Goal: Task Accomplishment & Management: Complete application form

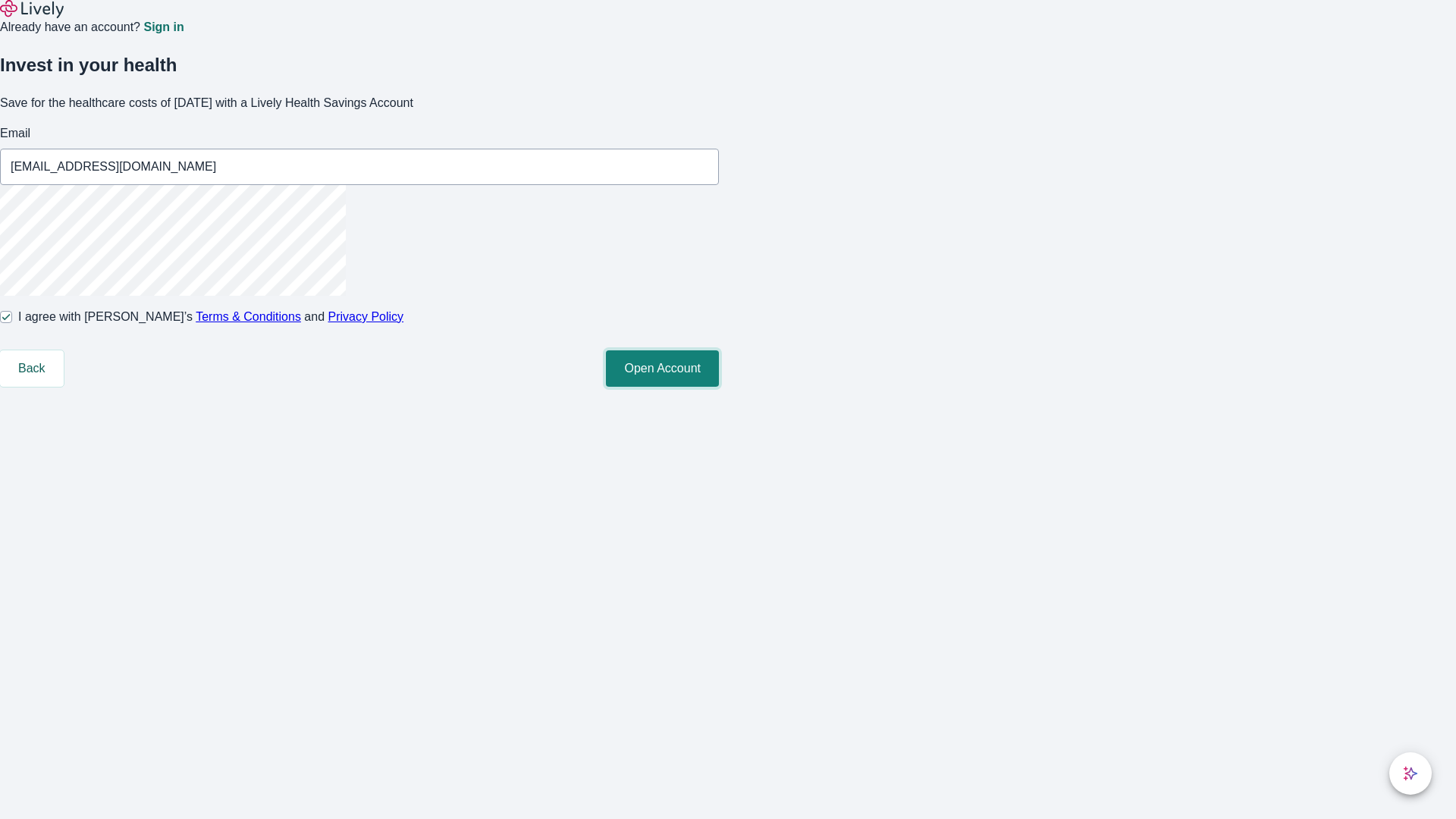
click at [719, 387] on button "Open Account" at bounding box center [662, 369] width 113 height 37
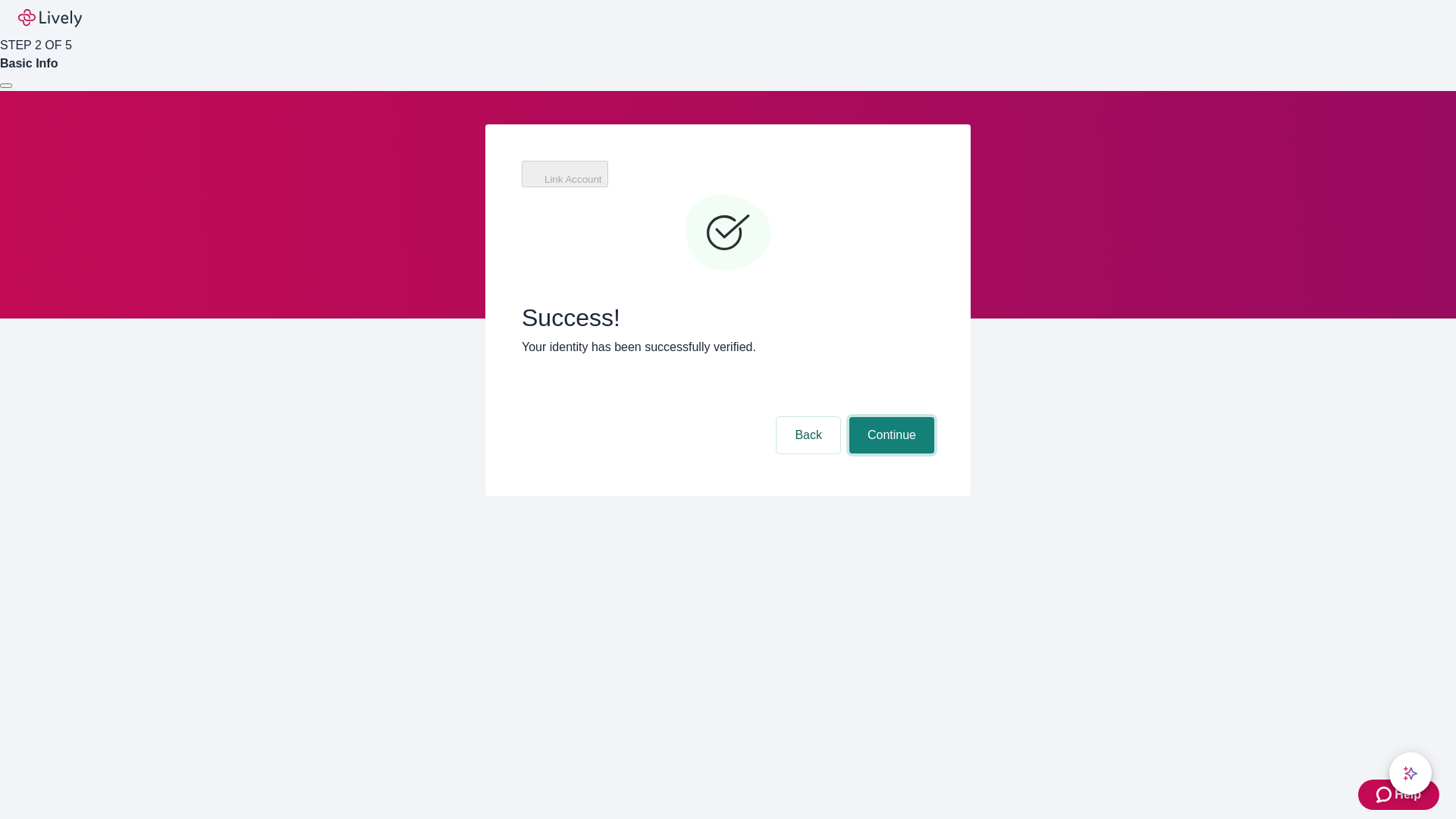
click at [890, 417] on button "Continue" at bounding box center [892, 435] width 85 height 37
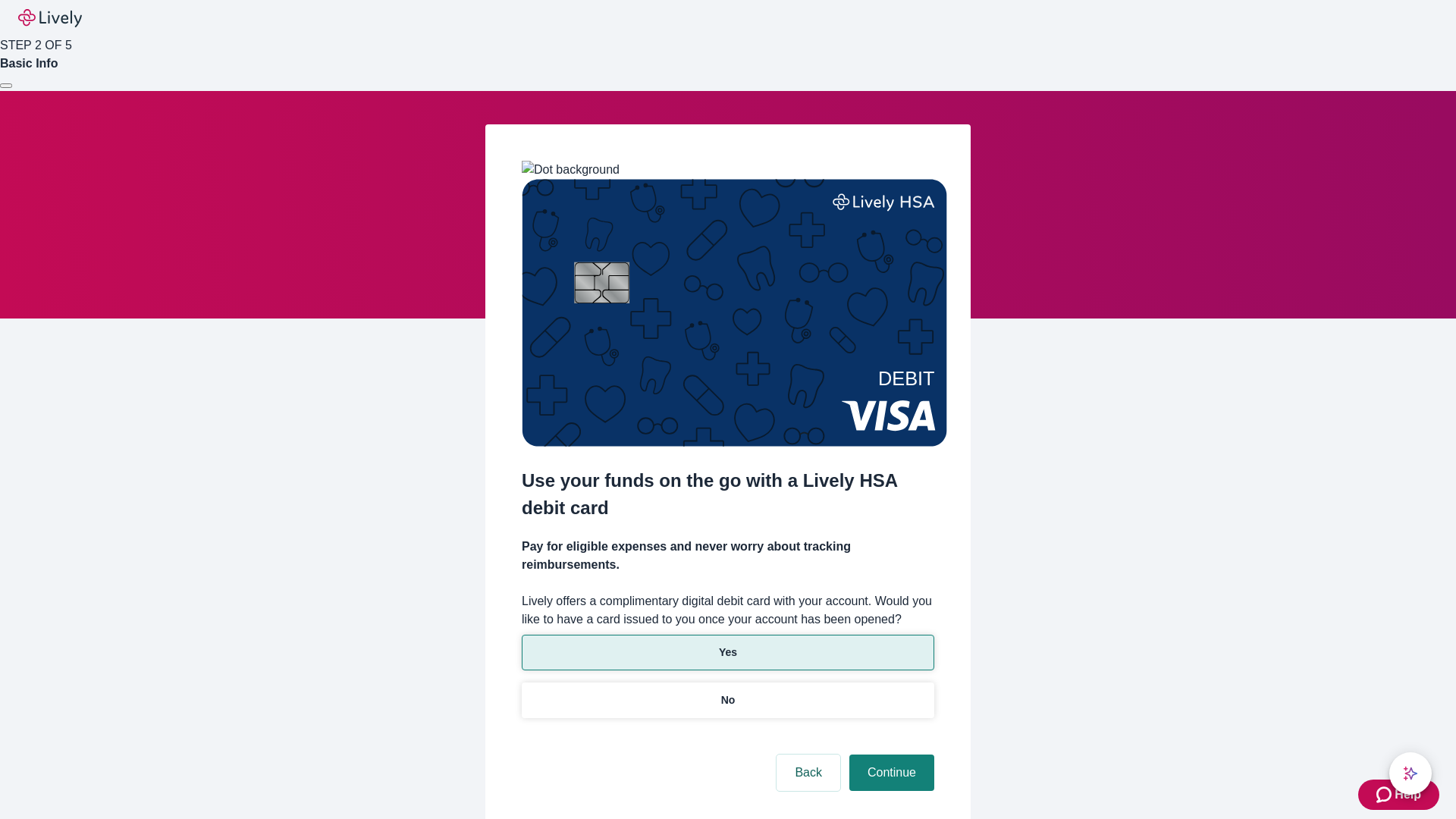
click at [728, 644] on p "Yes" at bounding box center [728, 653] width 18 height 16
click at [890, 755] on button "Continue" at bounding box center [892, 773] width 85 height 37
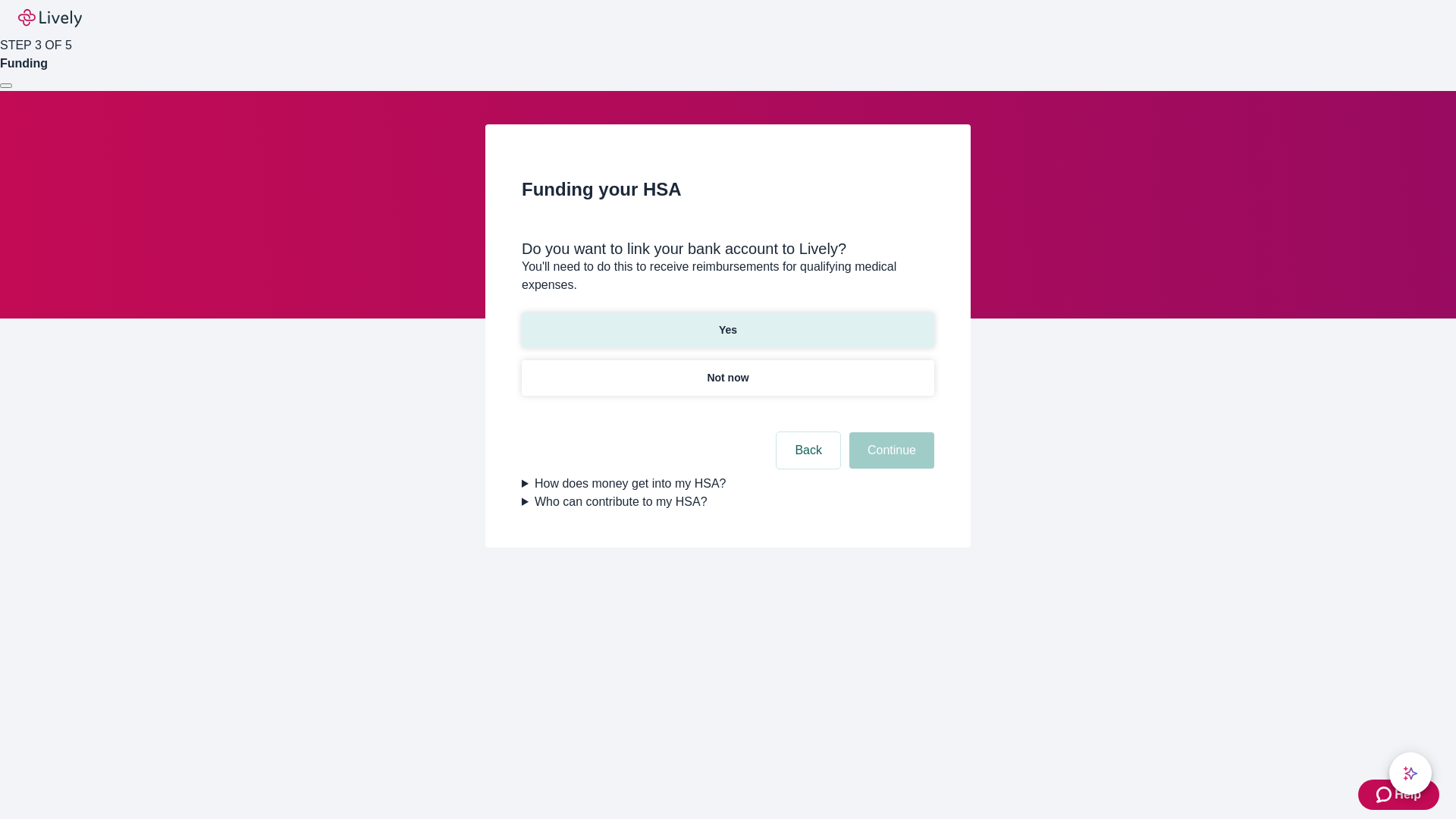
click at [728, 322] on p "Yes" at bounding box center [728, 330] width 18 height 16
click at [890, 432] on button "Continue" at bounding box center [892, 450] width 85 height 37
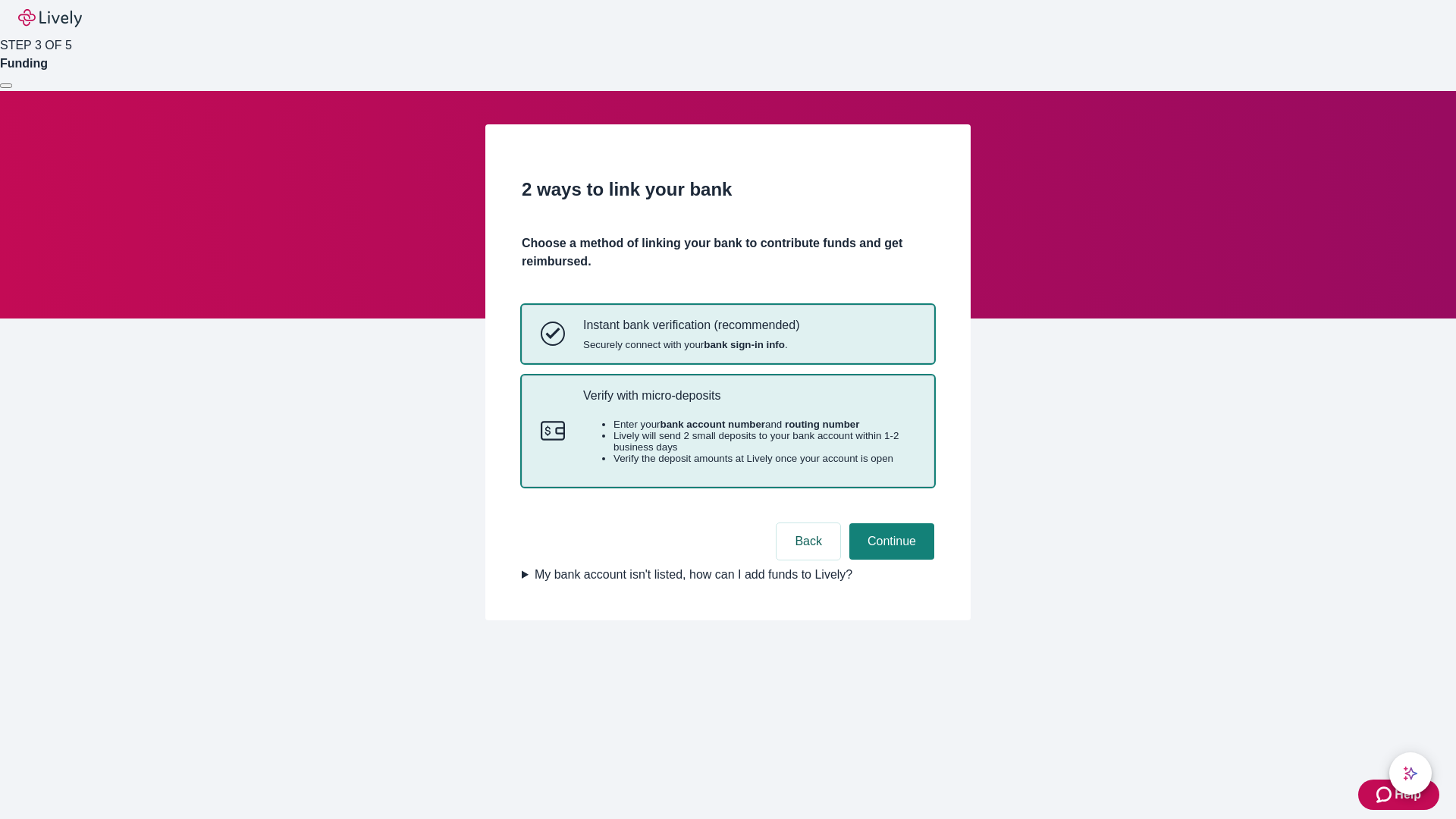
click at [749, 403] on p "Verify with micro-deposits" at bounding box center [749, 396] width 332 height 15
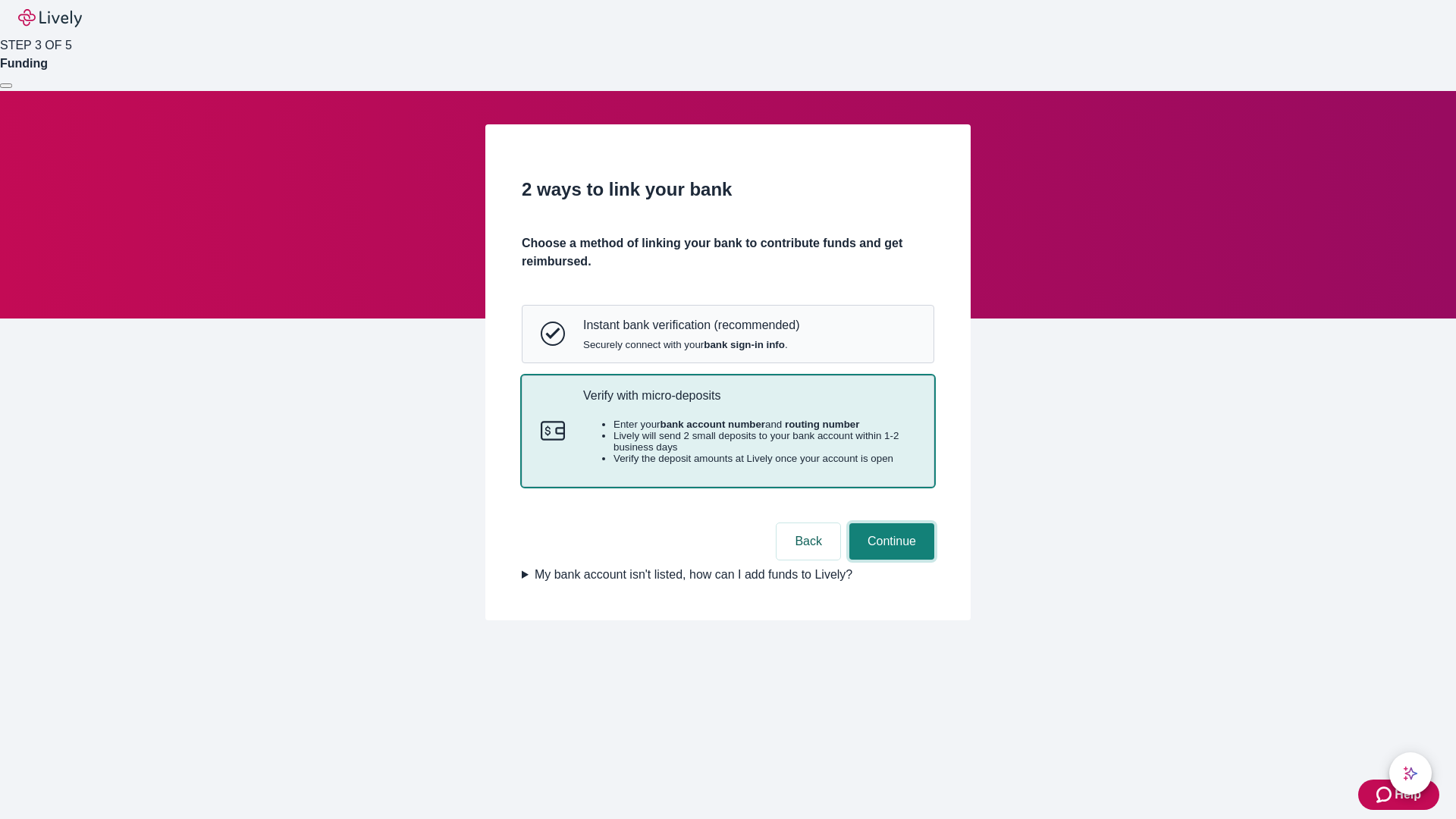
click at [890, 560] on button "Continue" at bounding box center [892, 541] width 85 height 37
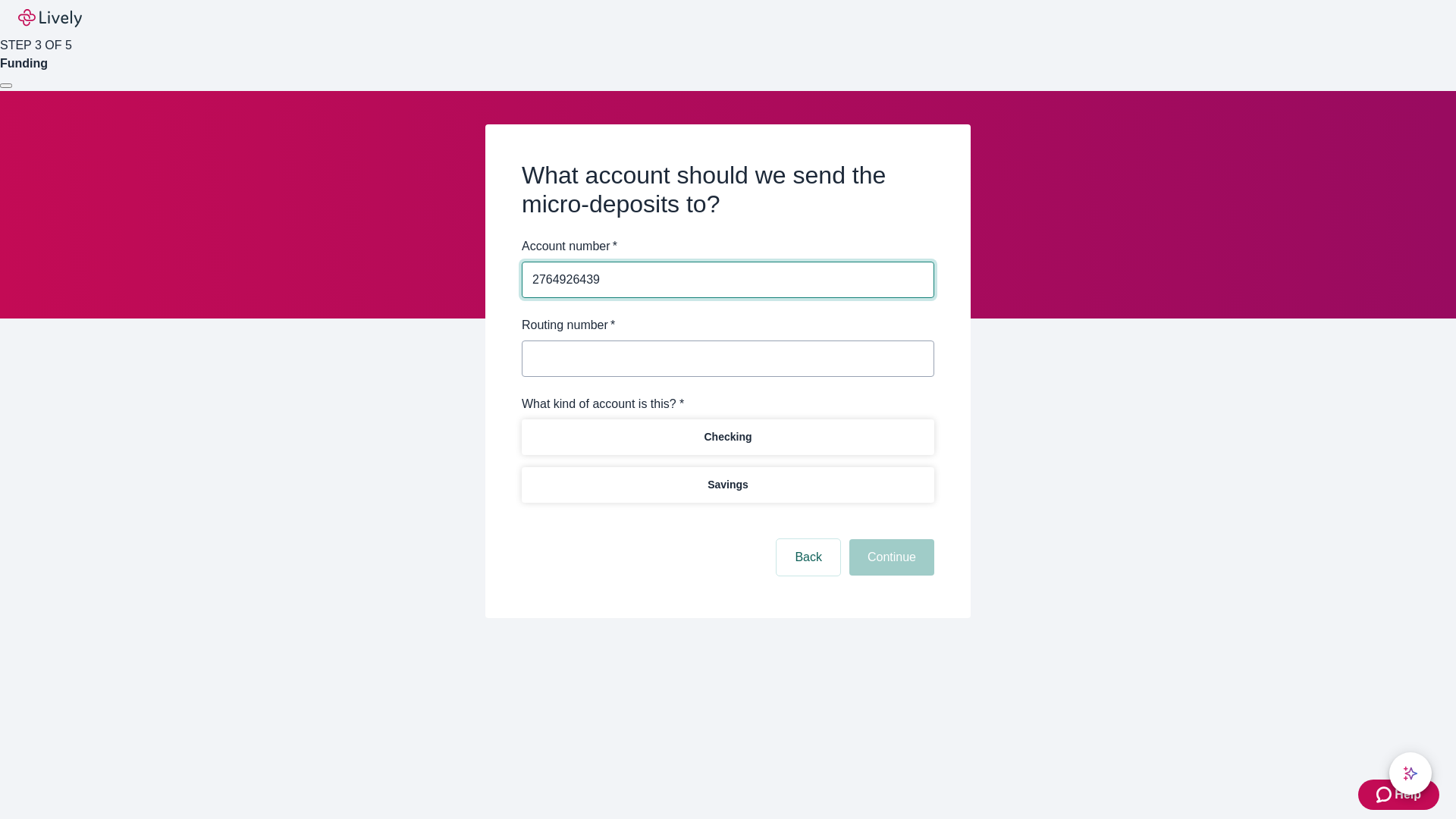
type input "2764926439"
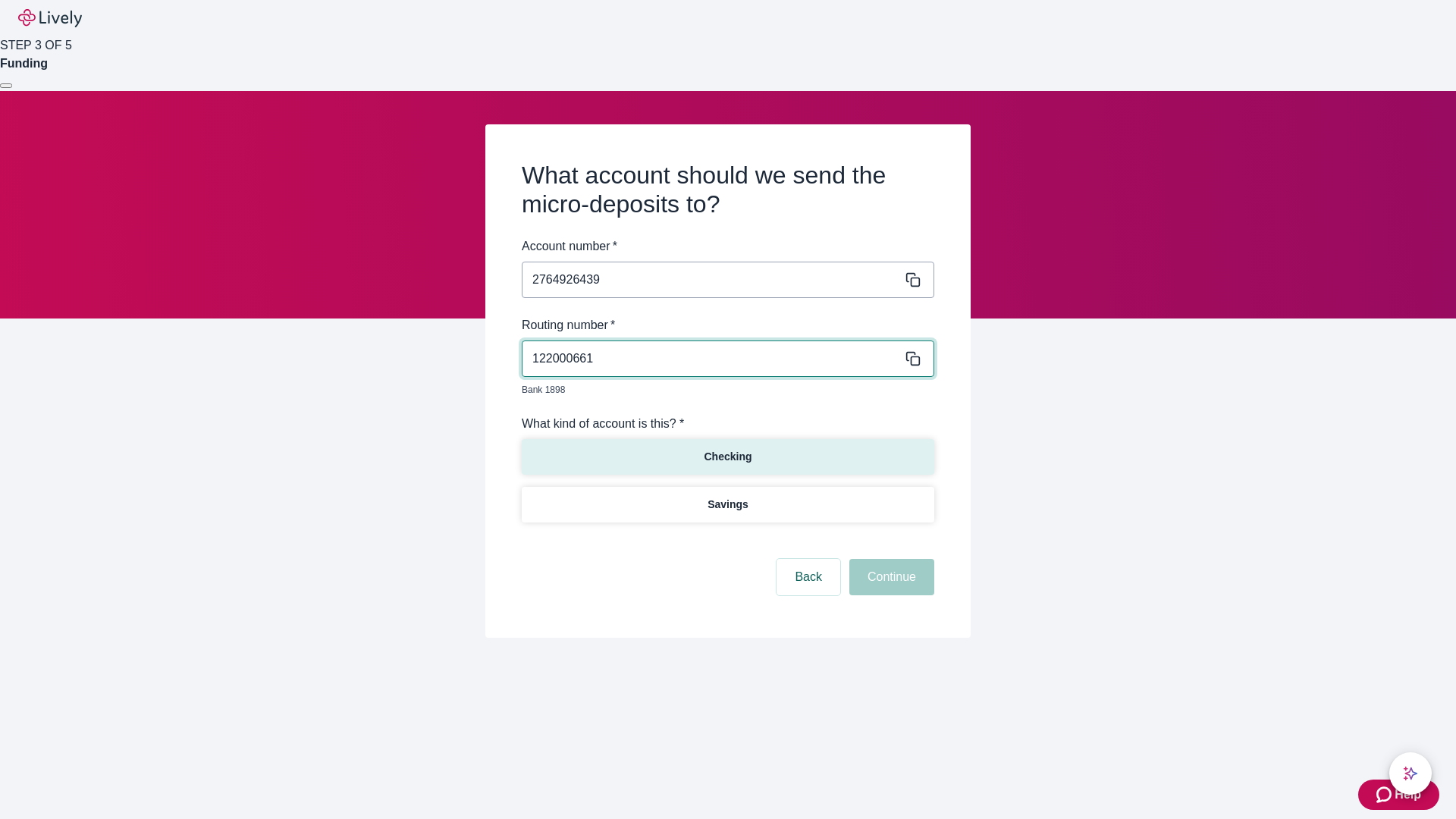
type input "122000661"
click at [728, 449] on p "Checking" at bounding box center [728, 457] width 48 height 16
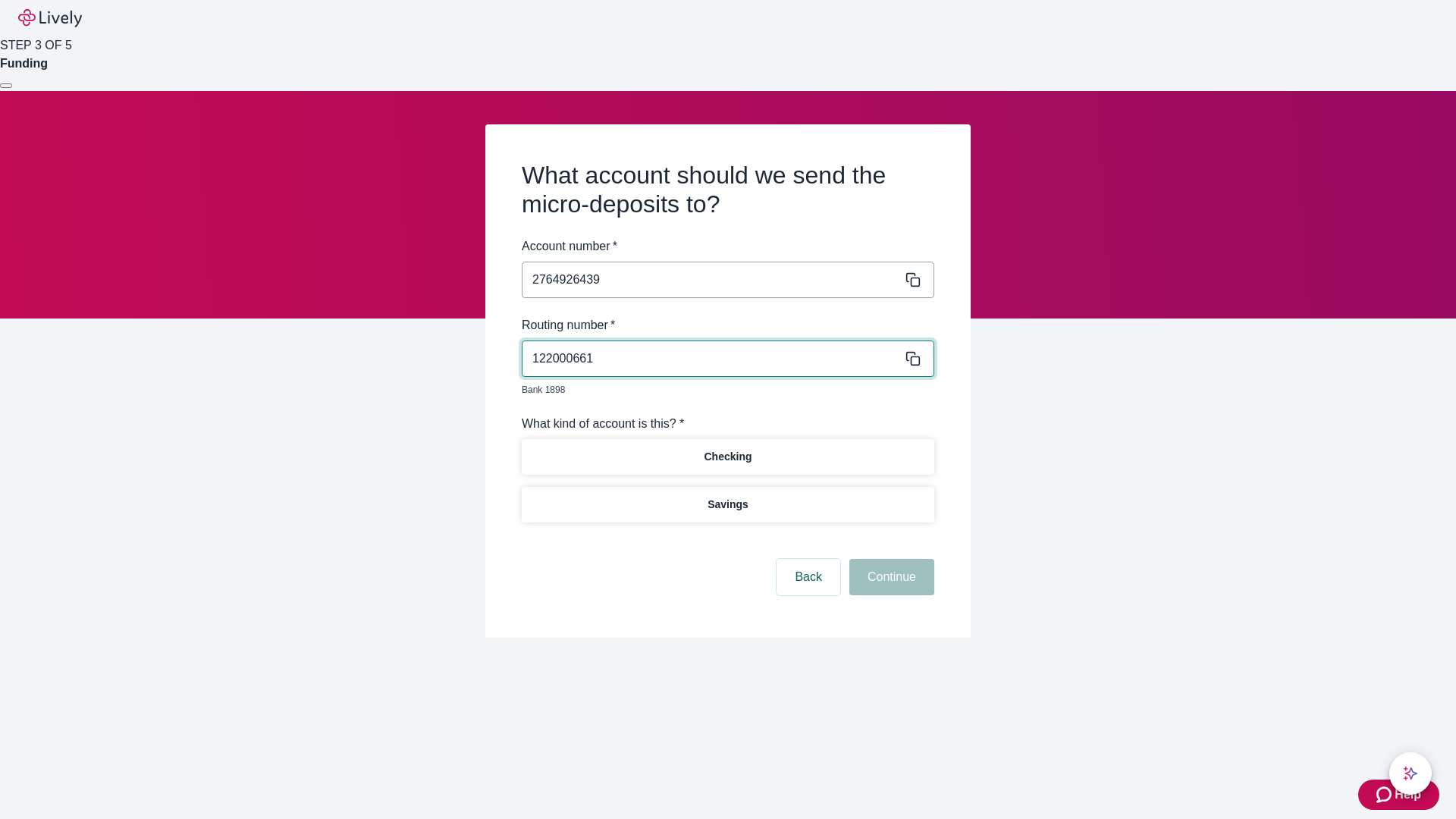
click at [890, 560] on button "Continue" at bounding box center [892, 577] width 85 height 37
